Goal: Task Accomplishment & Management: Complete application form

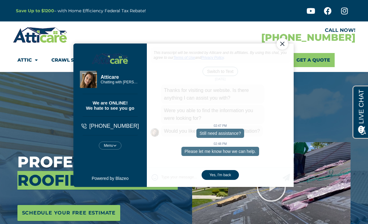
click at [282, 44] on div "Close Chat" at bounding box center [282, 44] width 12 height 12
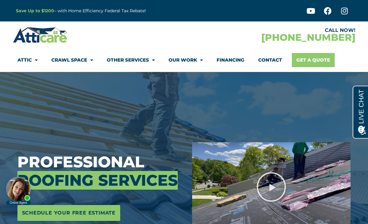
click at [322, 60] on link "Get A Quote" at bounding box center [313, 60] width 43 height 14
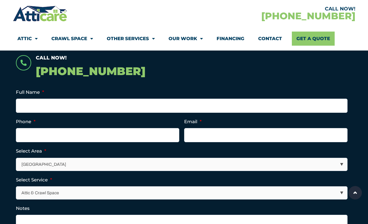
scroll to position [133, 0]
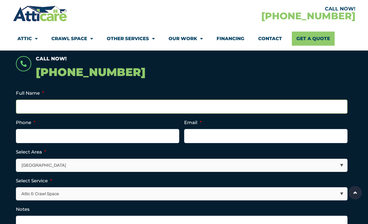
click at [96, 111] on input "Full Name *" at bounding box center [182, 106] width 332 height 14
type input "Alexandra O'Pecko"
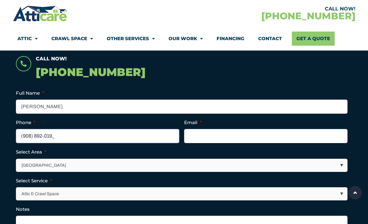
type input "(908) 892-0197"
click at [229, 137] on input "Email *" at bounding box center [265, 136] width 163 height 14
type input "aopecko13@gmail.com"
click at [132, 167] on select "Los Angeles Area San Francisco Bay Area New Jersey / New York Area Other Areas" at bounding box center [182, 165] width 331 height 13
select select "[GEOGRAPHIC_DATA]"
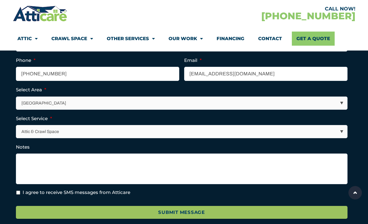
scroll to position [196, 0]
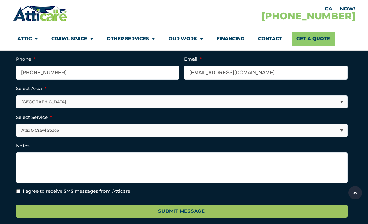
click at [103, 130] on select "Attic & Crawl Space Insulation Roofing Solar Energy Other Services" at bounding box center [182, 130] width 331 height 13
select select "Insulation"
click at [118, 131] on select "Attic & Crawl Space Insulation Roofing Solar Energy Other Services" at bounding box center [182, 130] width 331 height 13
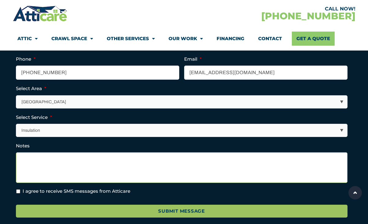
click at [84, 161] on textarea "Notes" at bounding box center [182, 167] width 332 height 31
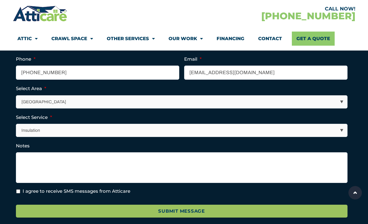
click at [18, 191] on input "I agree to receive SMS messages from Atticare" at bounding box center [18, 191] width 4 height 4
checkbox input "true"
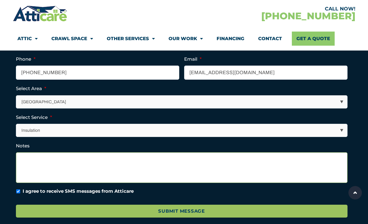
click at [46, 154] on textarea "Notes" at bounding box center [182, 167] width 332 height 31
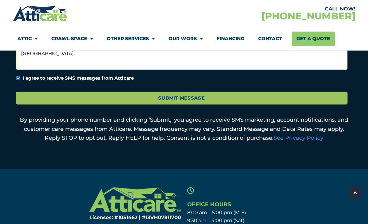
scroll to position [309, 0]
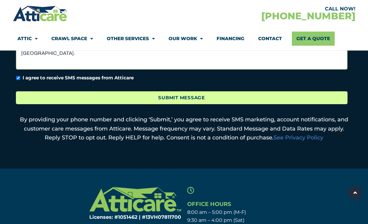
type textarea "Looking to get an estimate on insulation for the attic, replace roofing and pos…"
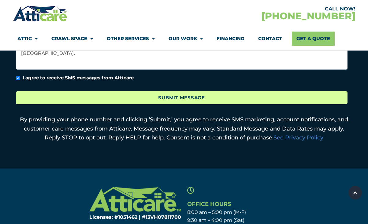
click at [159, 96] on input "Submit Message" at bounding box center [182, 97] width 332 height 13
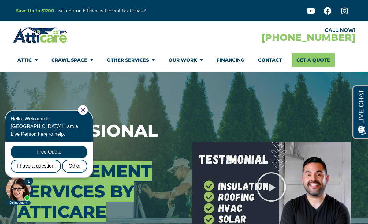
click at [88, 112] on div at bounding box center [83, 110] width 10 height 10
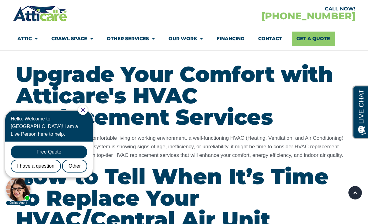
scroll to position [255, 0]
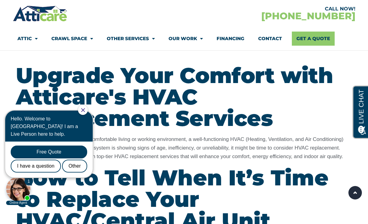
click at [85, 110] on icon "Close Chat" at bounding box center [83, 110] width 4 height 4
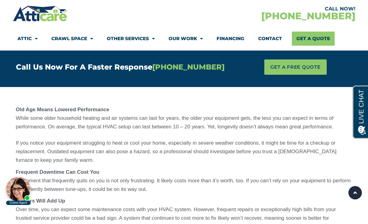
scroll to position [521, 0]
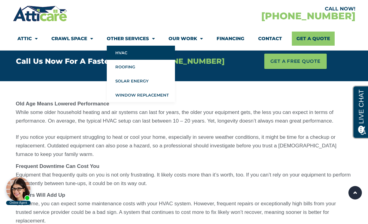
click at [131, 53] on link "HVAC" at bounding box center [141, 53] width 68 height 14
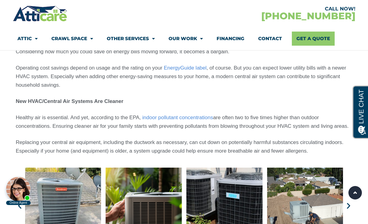
scroll to position [1635, 0]
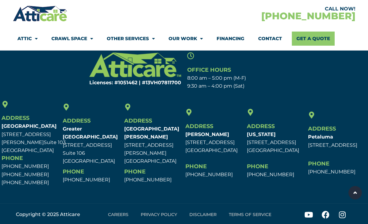
scroll to position [621, 0]
